Goal: Task Accomplishment & Management: Manage account settings

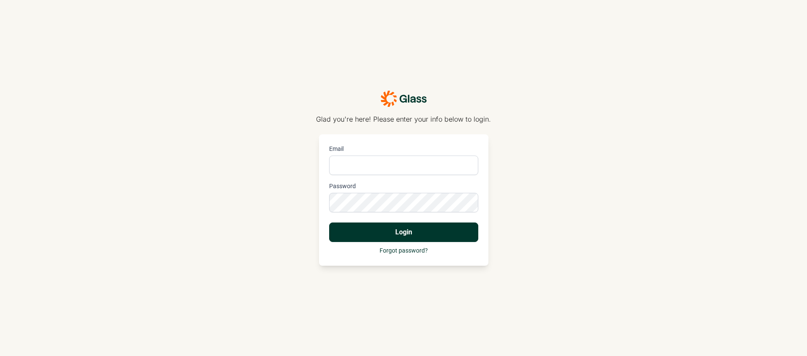
click at [355, 158] on input "Email" at bounding box center [403, 165] width 149 height 19
type input "[PERSON_NAME][EMAIL_ADDRESS][DOMAIN_NAME]"
click at [329, 222] on button "Login" at bounding box center [403, 231] width 149 height 19
click at [387, 236] on button "Login" at bounding box center [403, 231] width 149 height 19
click at [403, 228] on button "Login" at bounding box center [403, 231] width 149 height 19
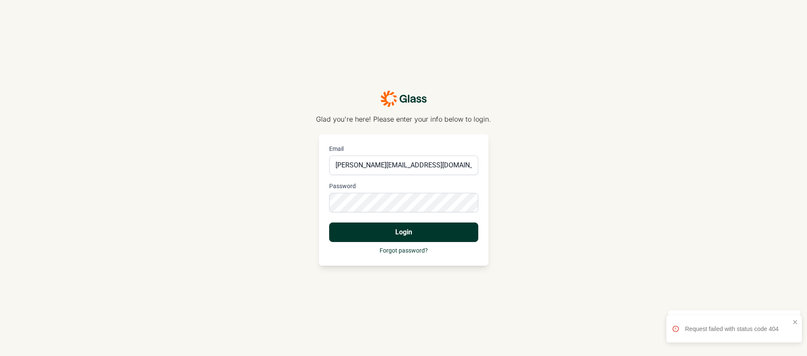
click at [286, 98] on div "Glad you're here! Please enter your info below to login. Email [EMAIL_ADDRESS][…" at bounding box center [403, 178] width 807 height 356
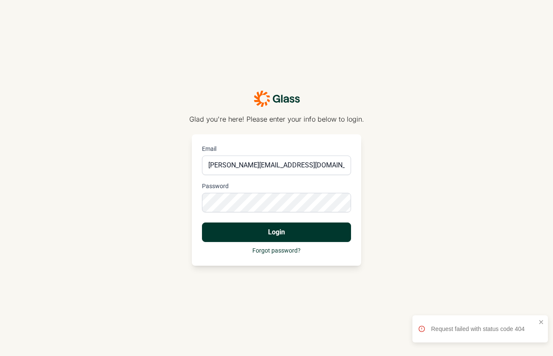
click at [292, 231] on button "Login" at bounding box center [276, 231] width 149 height 19
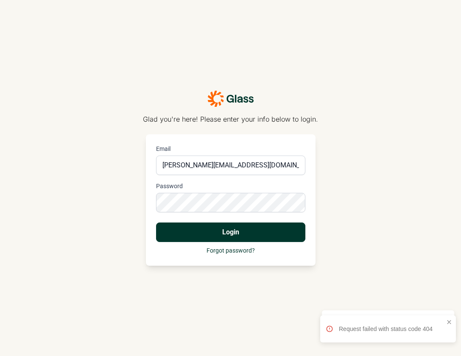
click at [243, 233] on button "Login" at bounding box center [230, 231] width 149 height 19
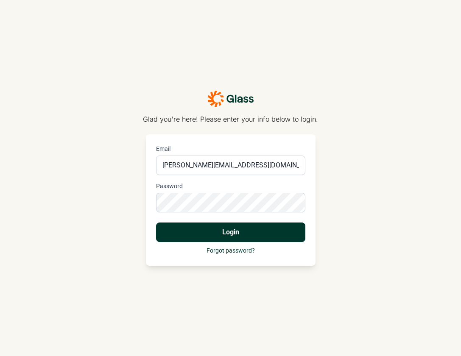
click at [234, 229] on button "Login" at bounding box center [230, 231] width 149 height 19
click at [242, 231] on button "Login" at bounding box center [230, 231] width 149 height 19
click at [231, 231] on button "Login" at bounding box center [230, 231] width 149 height 19
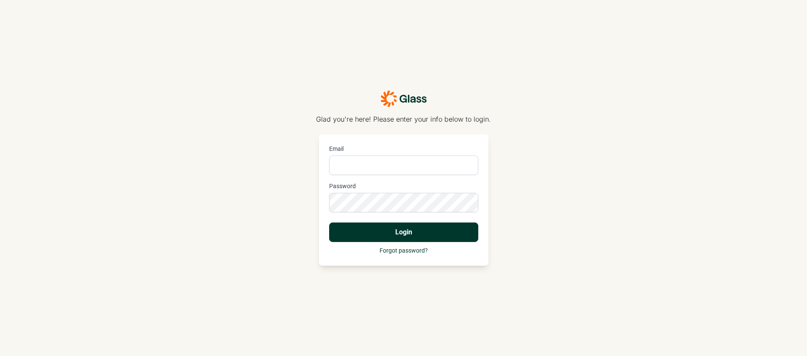
type input "[PERSON_NAME][EMAIL_ADDRESS][DOMAIN_NAME]"
click at [329, 222] on button "Login" at bounding box center [403, 231] width 149 height 19
click at [405, 231] on button "Login" at bounding box center [403, 231] width 149 height 19
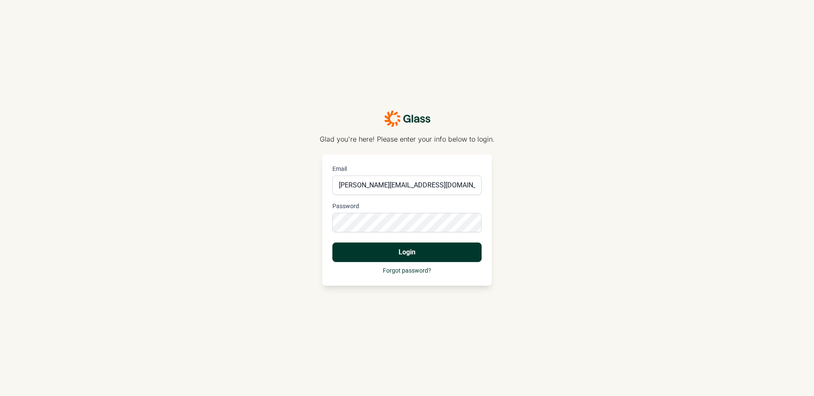
click at [412, 247] on button "Login" at bounding box center [406, 251] width 149 height 19
click at [404, 269] on link "Forgot password?" at bounding box center [407, 270] width 48 height 7
click at [380, 186] on input "Email" at bounding box center [406, 184] width 149 height 19
type input "[PERSON_NAME][EMAIL_ADDRESS][DOMAIN_NAME]"
click at [332, 242] on button "Login" at bounding box center [406, 251] width 149 height 19
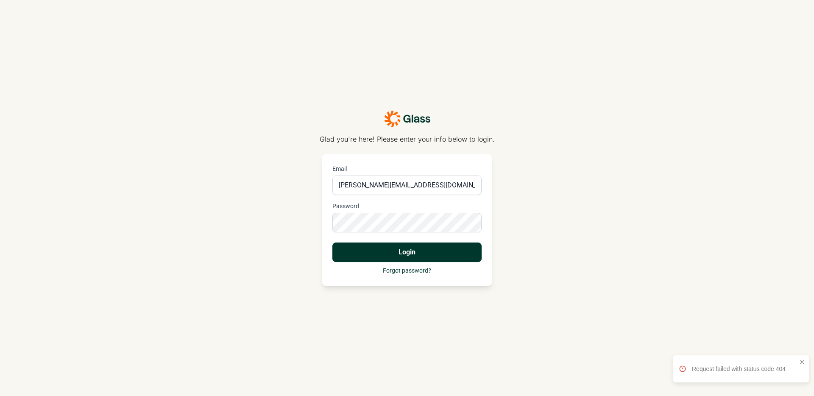
click at [403, 250] on button "Login" at bounding box center [406, 251] width 149 height 19
click at [400, 247] on button "Login" at bounding box center [406, 251] width 149 height 19
click at [404, 247] on button "Login" at bounding box center [406, 251] width 149 height 19
click at [571, 233] on div "Glad you're here! Please enter your info below to login. Email [EMAIL_ADDRESS][…" at bounding box center [407, 198] width 814 height 396
click at [196, 128] on div "Glad you're here! Please enter your info below to login. Email [EMAIL_ADDRESS][…" at bounding box center [407, 198] width 814 height 396
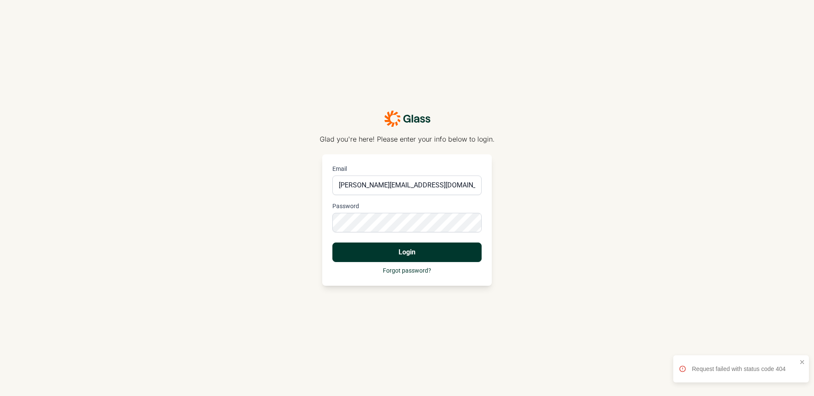
click at [220, 172] on div "Glad you're here! Please enter your info below to login. Email [EMAIL_ADDRESS][…" at bounding box center [407, 198] width 814 height 396
click at [242, 174] on div "Glad you're here! Please enter your info below to login. Email [EMAIL_ADDRESS][…" at bounding box center [407, 198] width 814 height 396
